Goal: Task Accomplishment & Management: Complete application form

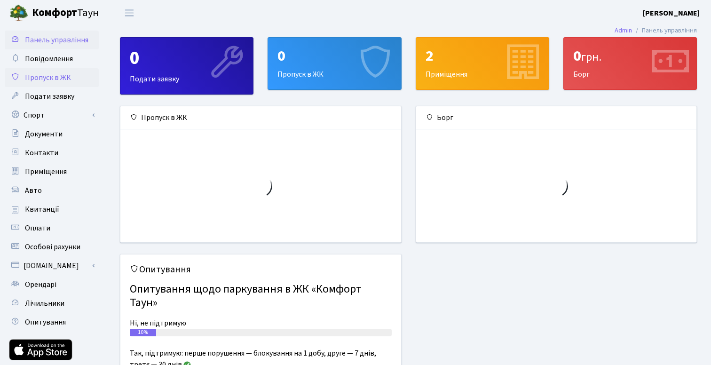
click at [76, 84] on link "Пропуск в ЖК" at bounding box center [52, 77] width 94 height 19
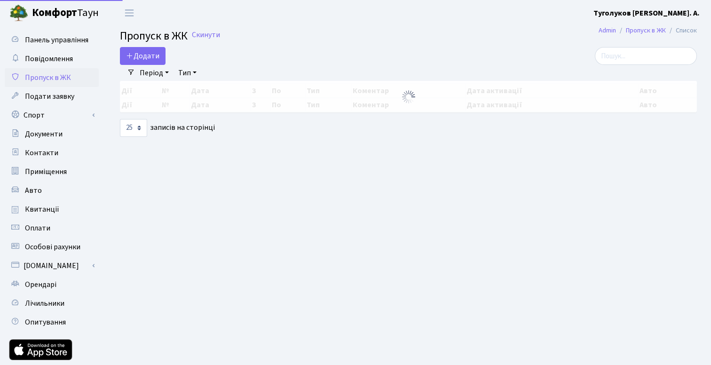
select select "25"
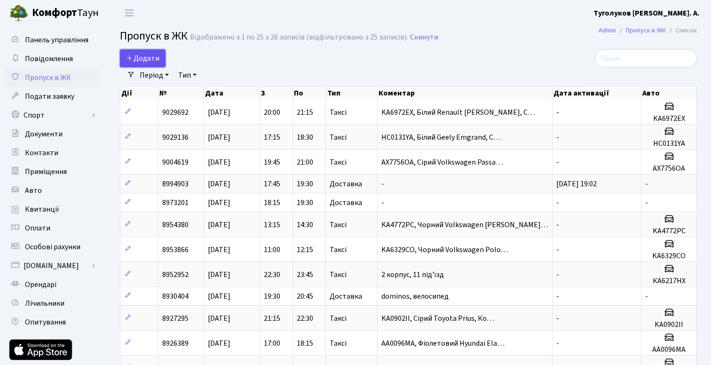
click at [157, 55] on span "Додати" at bounding box center [142, 58] width 33 height 10
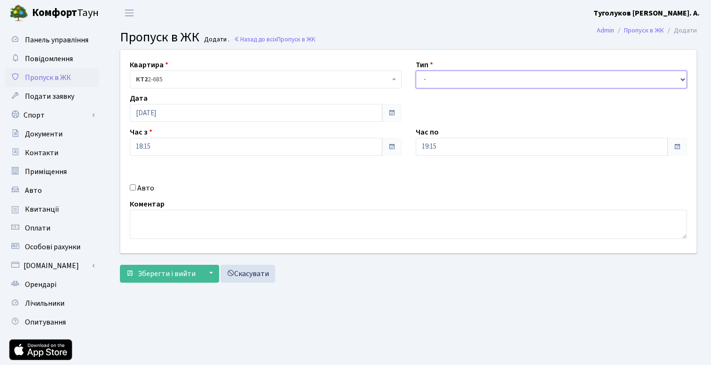
click at [465, 71] on select "- Доставка Таксі Гості Сервіс" at bounding box center [552, 80] width 272 height 18
select select "1"
click at [416, 71] on select "- Доставка Таксі Гості Сервіс" at bounding box center [552, 80] width 272 height 18
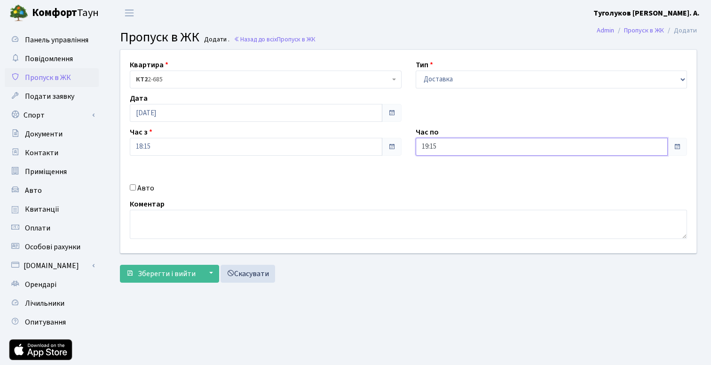
click at [436, 141] on input "19:15" at bounding box center [542, 147] width 252 height 18
click at [524, 256] on icon at bounding box center [523, 252] width 25 height 25
click at [521, 179] on icon at bounding box center [523, 178] width 25 height 25
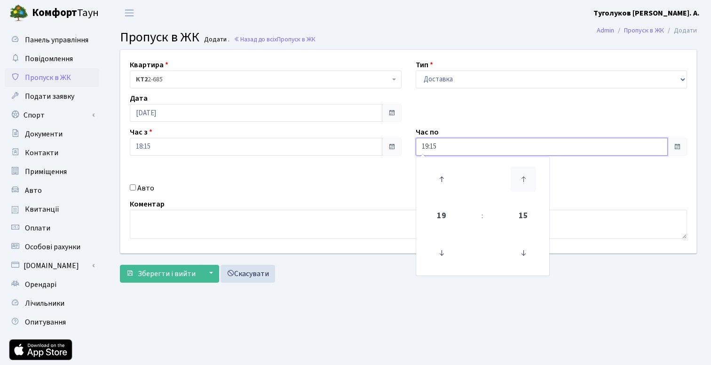
click at [521, 179] on icon at bounding box center [523, 178] width 25 height 25
type input "19:30"
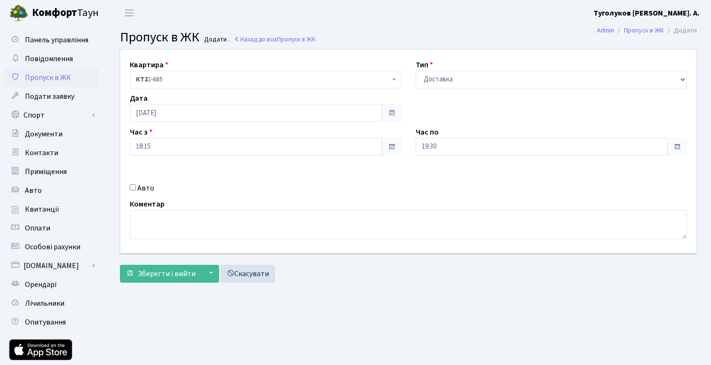
click at [282, 168] on div "Квартира <b>КТ2</b>&nbsp;&nbsp;&nbsp;2-685 <b>КТ2</b>&nbsp;&nbsp;&nbsp;111-6 КТ…" at bounding box center [408, 151] width 590 height 203
click at [177, 277] on span "Зберегти і вийти" at bounding box center [167, 273] width 58 height 10
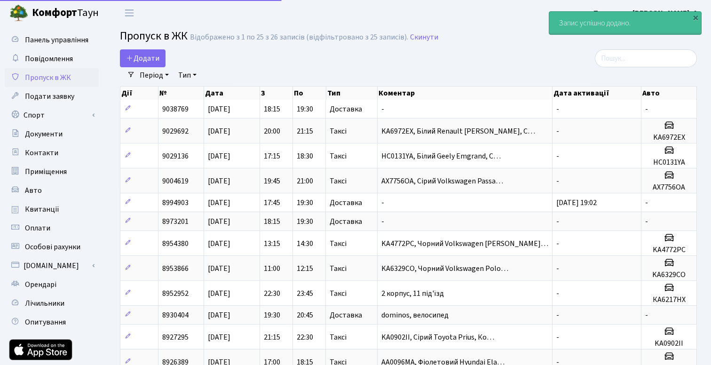
select select "25"
